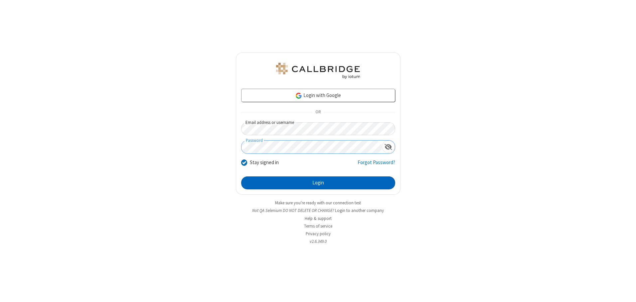
click at [318, 183] on button "Login" at bounding box center [318, 183] width 154 height 13
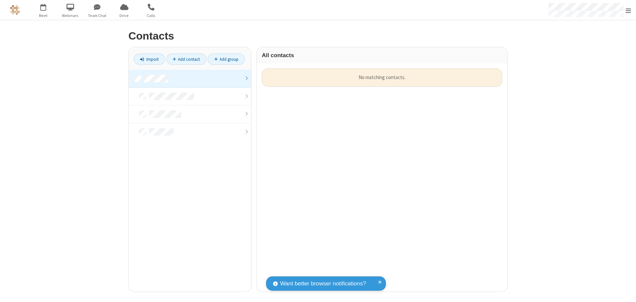
scroll to position [224, 245]
click at [190, 79] on link at bounding box center [190, 79] width 122 height 18
click at [186, 59] on link "Add contact" at bounding box center [186, 59] width 40 height 11
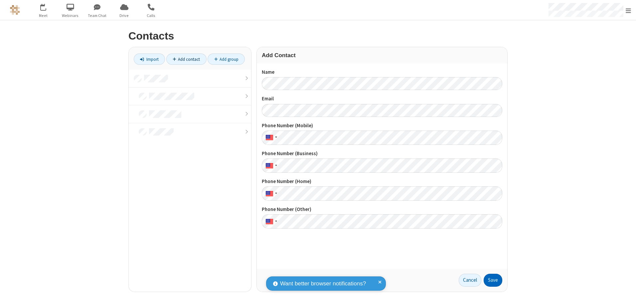
click at [493, 280] on button "Save" at bounding box center [493, 280] width 19 height 13
